Goal: Information Seeking & Learning: Check status

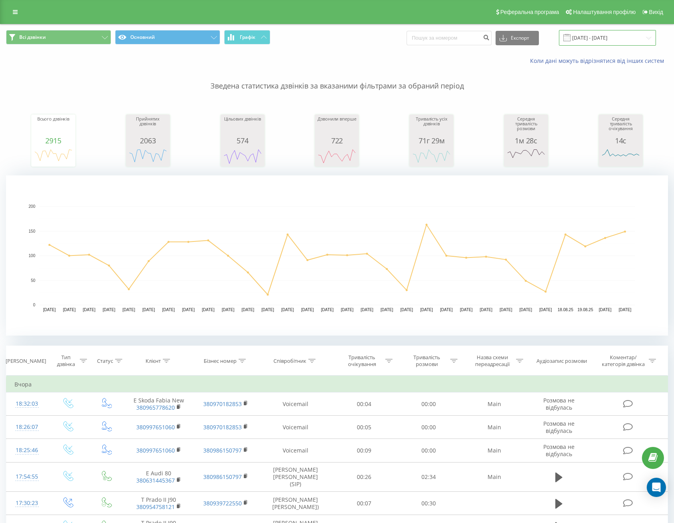
click at [596, 45] on input "[DATE] - [DATE]" at bounding box center [607, 38] width 97 height 16
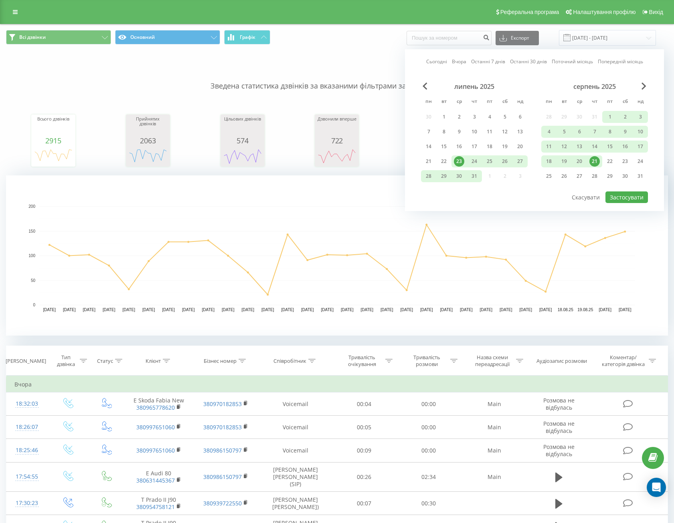
click at [534, 67] on div "Сьогодні Вчора Останні 7 днів Останні 30 днів Поточний місяць Попередній місяць…" at bounding box center [534, 130] width 259 height 162
click at [534, 64] on link "Останні 30 днів" at bounding box center [528, 62] width 37 height 8
click at [617, 193] on button "Застосувати" at bounding box center [626, 198] width 42 height 12
type input "[DATE] - [DATE]"
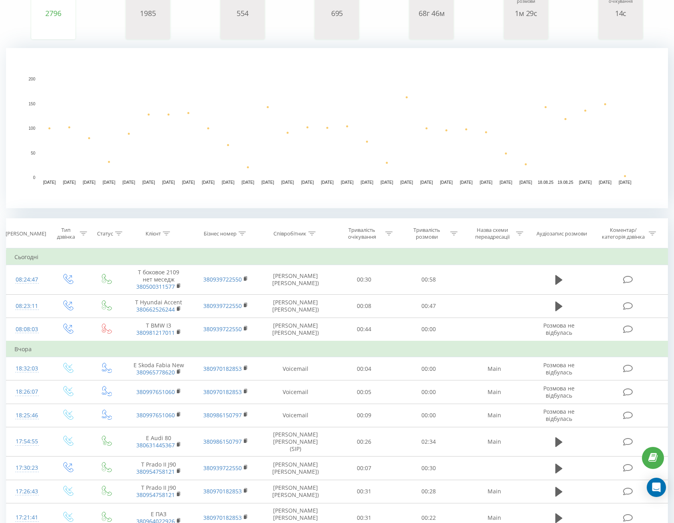
scroll to position [240, 0]
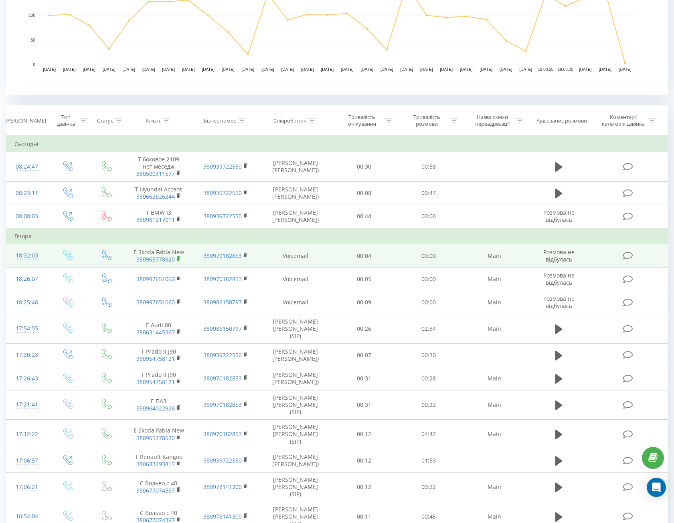
click at [178, 258] on rect at bounding box center [178, 259] width 2 height 4
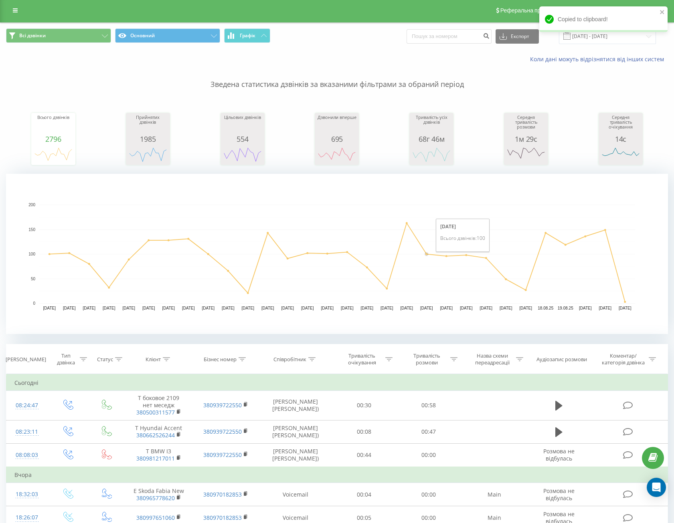
scroll to position [0, 0]
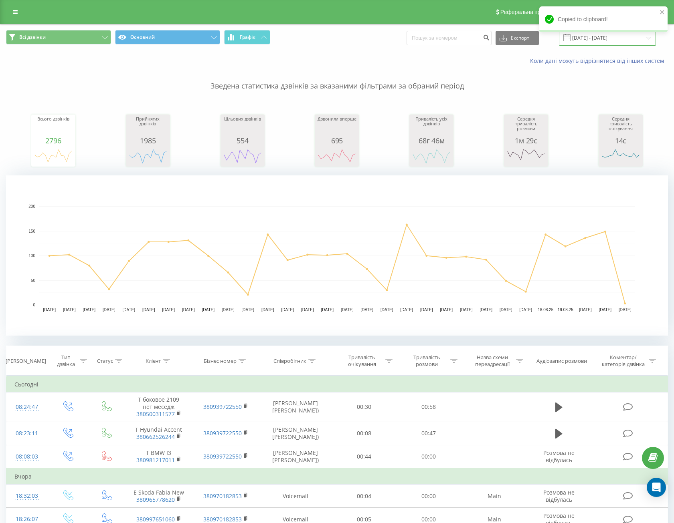
click at [572, 41] on div "[DATE] - [DATE]" at bounding box center [607, 38] width 97 height 16
click at [570, 41] on span at bounding box center [566, 37] width 7 height 7
click at [581, 38] on input "[DATE] - [DATE]" at bounding box center [607, 38] width 97 height 16
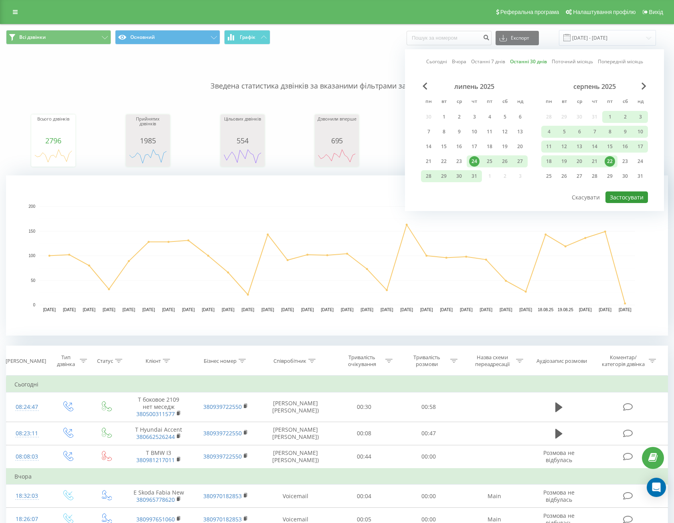
click at [614, 201] on button "Застосувати" at bounding box center [626, 198] width 42 height 12
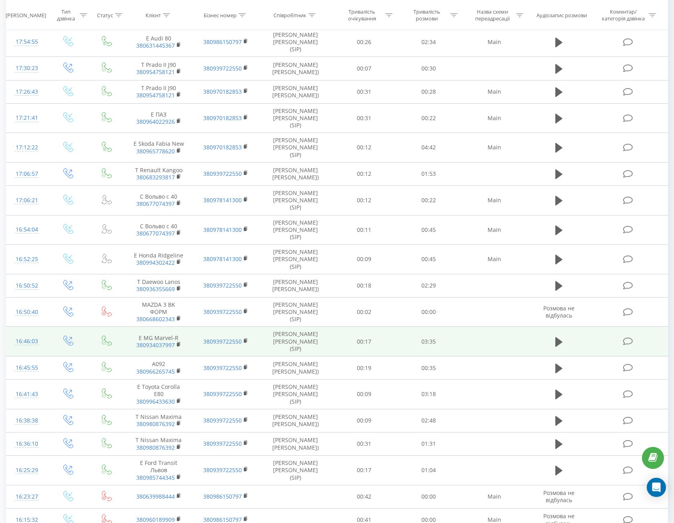
scroll to position [535, 0]
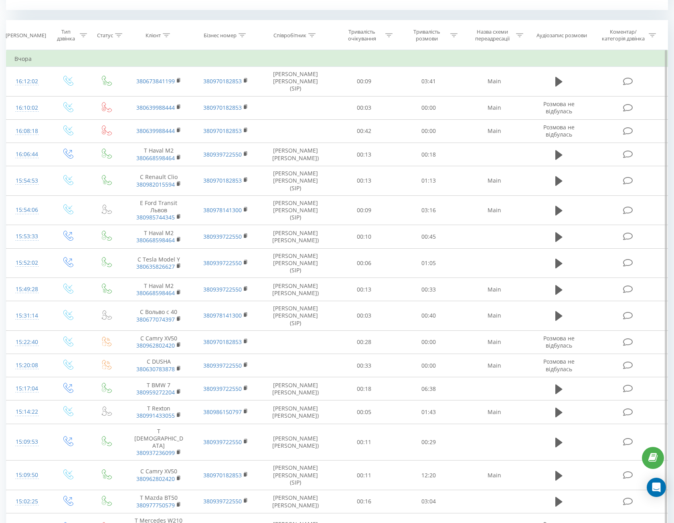
scroll to position [525, 0]
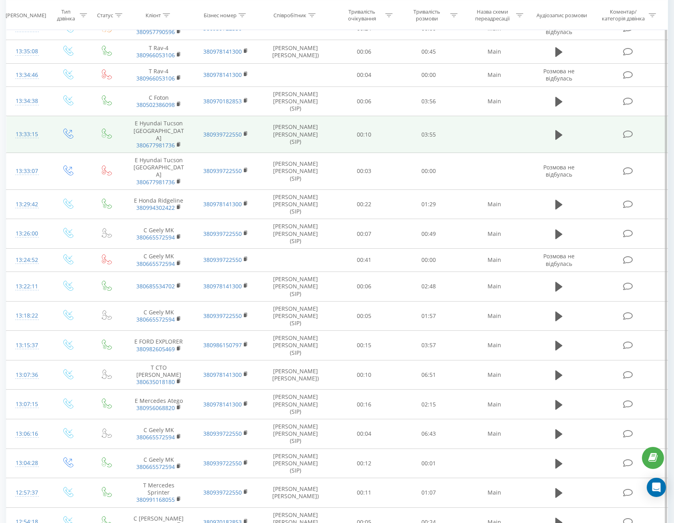
scroll to position [2451, 0]
